Goal: Task Accomplishment & Management: Manage account settings

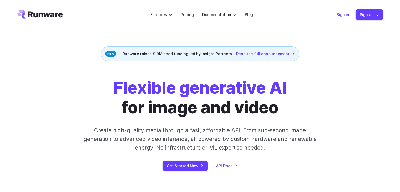
click at [340, 14] on link "Sign in" at bounding box center [343, 15] width 13 height 6
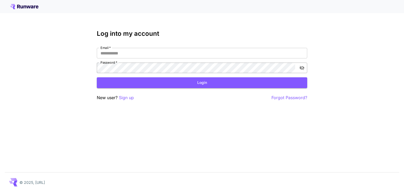
type input "**********"
click at [302, 70] on icon "toggle password visibility" at bounding box center [302, 67] width 5 height 5
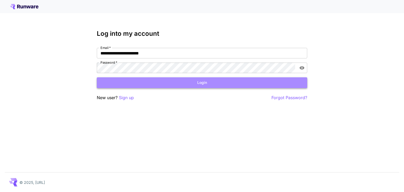
click at [247, 81] on button "Login" at bounding box center [202, 82] width 211 height 11
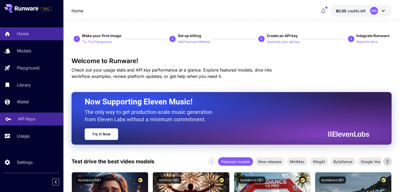
click at [22, 124] on link "API Keys" at bounding box center [31, 119] width 63 height 13
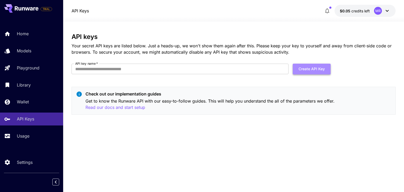
click at [303, 69] on button "Create API Key" at bounding box center [312, 69] width 38 height 11
click at [199, 73] on input "API key name   *" at bounding box center [180, 69] width 217 height 11
click at [172, 156] on div "API keys Your secret API keys are listed below. Just a heads-up, we won't show …" at bounding box center [234, 106] width 324 height 147
click at [147, 74] on form "API key name   * API key name   * Create API Key" at bounding box center [201, 71] width 259 height 15
click at [138, 72] on input "API key name   *" at bounding box center [180, 69] width 217 height 11
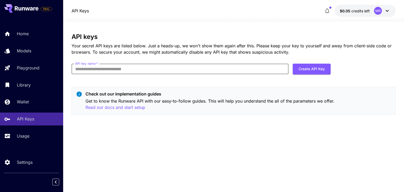
type input "**********"
click at [315, 68] on button "Create API Key" at bounding box center [312, 69] width 38 height 11
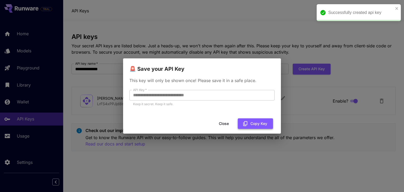
click at [250, 125] on button "Copy Key" at bounding box center [255, 123] width 35 height 11
click at [313, 162] on div "**********" at bounding box center [202, 96] width 404 height 192
click at [266, 124] on button "Copy Key" at bounding box center [255, 123] width 35 height 11
click at [345, 70] on div "**********" at bounding box center [202, 96] width 404 height 192
click at [228, 124] on button "Close" at bounding box center [228, 123] width 24 height 11
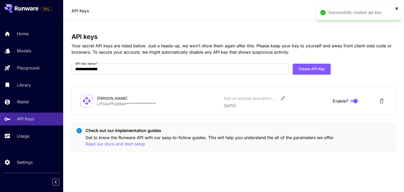
click at [396, 8] on icon "close" at bounding box center [397, 8] width 4 height 4
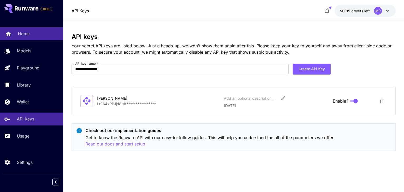
click at [27, 37] on p "Home" at bounding box center [24, 34] width 12 height 6
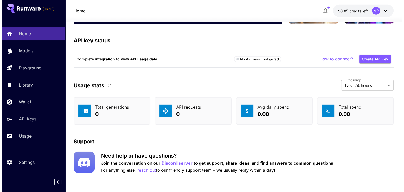
scroll to position [43, 0]
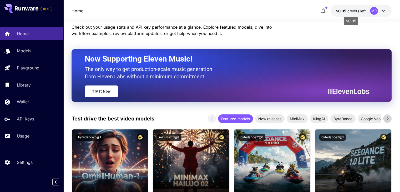
click at [348, 9] on span "credits left" at bounding box center [357, 11] width 18 height 4
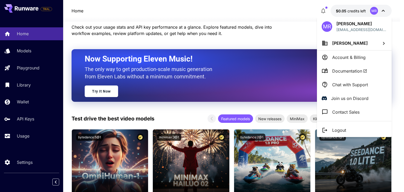
click at [373, 10] on div at bounding box center [202, 96] width 404 height 192
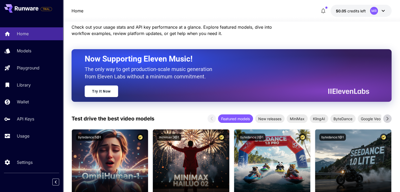
click at [373, 10] on div "MR" at bounding box center [374, 11] width 8 height 8
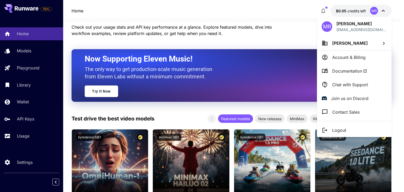
click at [358, 46] on li "[PERSON_NAME]" at bounding box center [354, 43] width 75 height 14
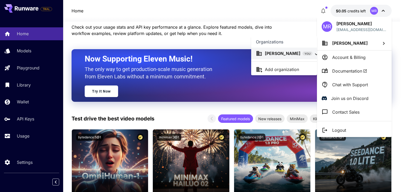
click at [345, 57] on div at bounding box center [202, 96] width 404 height 192
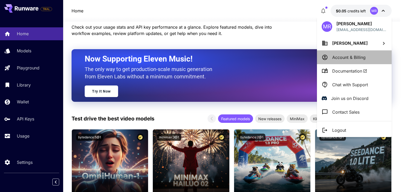
click at [344, 57] on p "Account & Billing" at bounding box center [349, 57] width 33 height 6
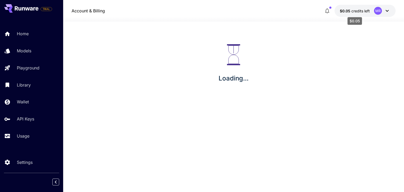
click at [354, 11] on span "credits left" at bounding box center [361, 11] width 18 height 4
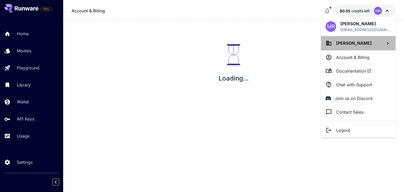
click at [359, 45] on span "[PERSON_NAME]" at bounding box center [354, 43] width 36 height 5
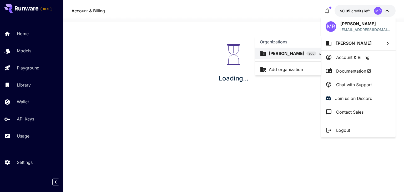
click at [37, 30] on div at bounding box center [202, 96] width 404 height 192
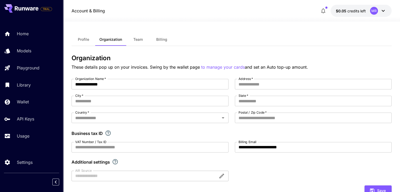
click at [351, 12] on span "credits left" at bounding box center [357, 11] width 18 height 4
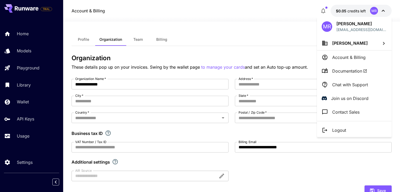
click at [349, 61] on li "Account & Billing" at bounding box center [354, 58] width 75 height 14
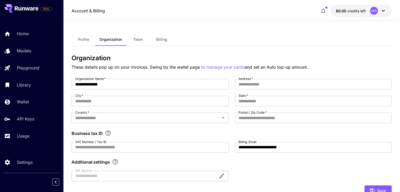
click at [160, 41] on span "Billing" at bounding box center [161, 39] width 11 height 5
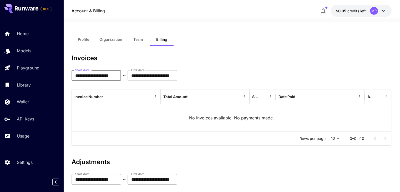
click at [85, 76] on input "**********" at bounding box center [96, 75] width 49 height 11
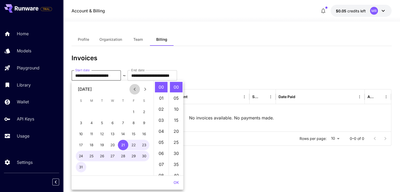
click at [136, 89] on icon "Previous month" at bounding box center [135, 89] width 6 height 6
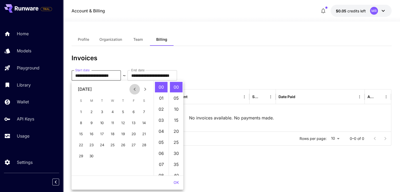
click at [136, 89] on icon "Previous month" at bounding box center [135, 89] width 6 height 6
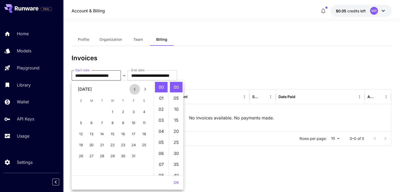
click at [136, 89] on icon "Previous month" at bounding box center [135, 89] width 6 height 6
click at [81, 110] on button "1" at bounding box center [81, 112] width 11 height 11
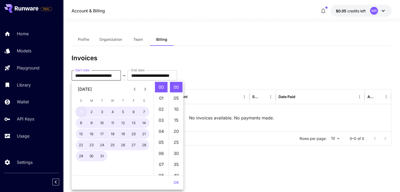
type input "**********"
click at [180, 182] on button "OK" at bounding box center [177, 183] width 10 height 10
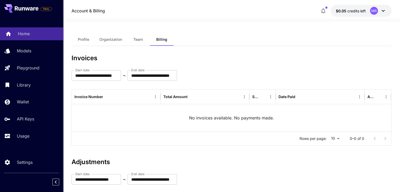
click at [19, 37] on link "Home" at bounding box center [31, 33] width 63 height 13
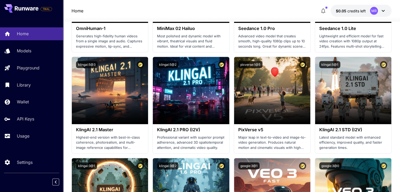
scroll to position [227, 0]
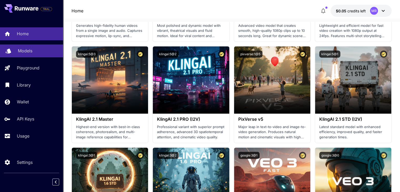
click at [33, 53] on div "Models" at bounding box center [38, 51] width 41 height 6
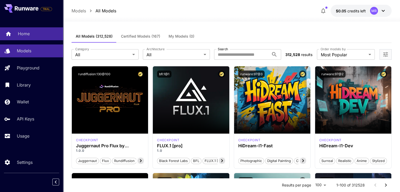
click at [27, 35] on p "Home" at bounding box center [24, 34] width 12 height 6
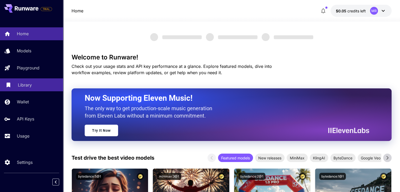
click at [26, 83] on p "Library" at bounding box center [25, 85] width 14 height 6
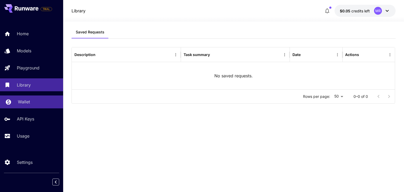
click at [29, 101] on p "Wallet" at bounding box center [24, 102] width 12 height 6
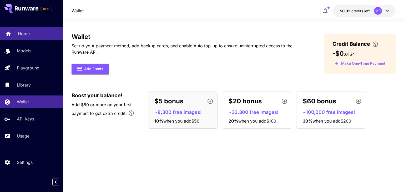
click at [20, 33] on p "Home" at bounding box center [24, 34] width 12 height 6
